Goal: Register for event/course

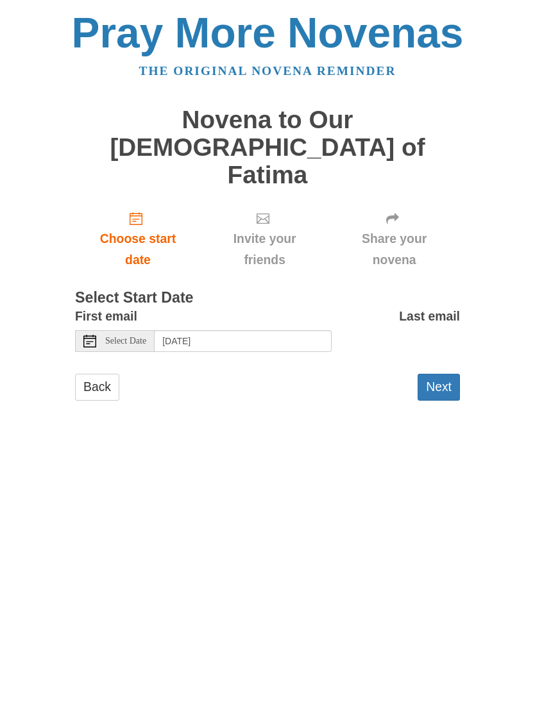
click at [137, 228] on span "Choose start date" at bounding box center [138, 249] width 100 height 42
click at [435, 374] on button "Next" at bounding box center [439, 387] width 42 height 26
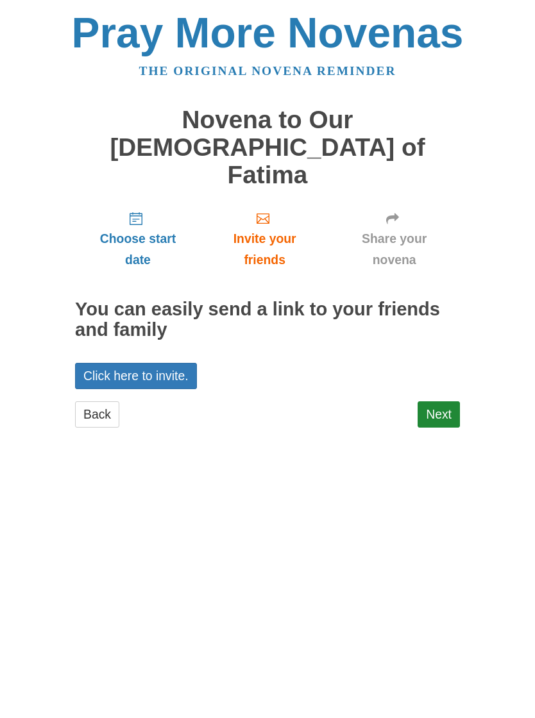
click at [444, 401] on link "Next" at bounding box center [439, 414] width 42 height 26
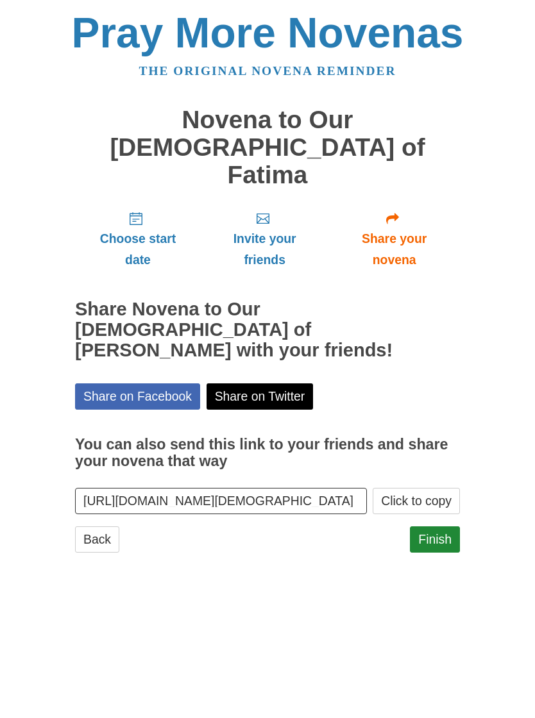
click at [439, 527] on link "Finish" at bounding box center [435, 540] width 50 height 26
